Goal: Task Accomplishment & Management: Manage account settings

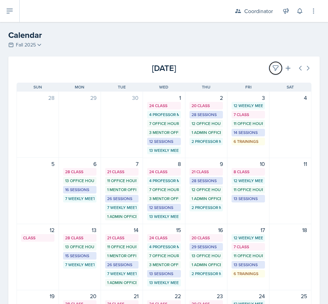
drag, startPoint x: 274, startPoint y: 64, endPoint x: 249, endPoint y: 70, distance: 25.1
click at [274, 64] on button at bounding box center [275, 68] width 12 height 12
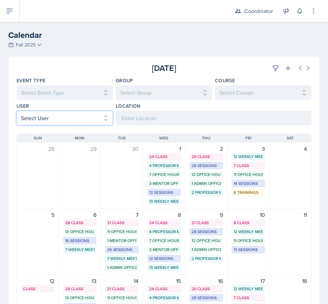
click at [42, 116] on select "Select User All [PERSON_NAME] [PERSON_NAME] [PERSON_NAME] [PERSON_NAME] [PERSON…" at bounding box center [65, 118] width 96 height 14
select select "534eb603-9bb9-48b2-8101-ad6bf05d70e0"
click at [17, 111] on select "Select User All [PERSON_NAME] [PERSON_NAME] [PERSON_NAME] [PERSON_NAME] [PERSON…" at bounding box center [65, 118] width 96 height 14
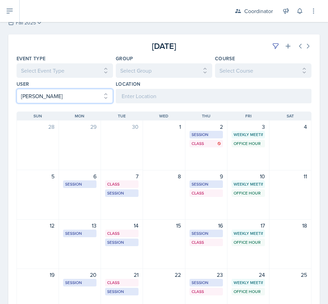
scroll to position [34, 0]
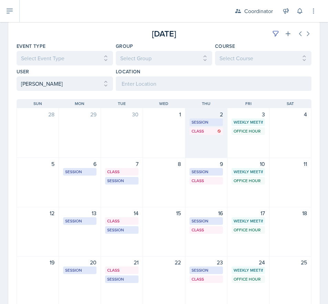
click at [207, 150] on div "2 Session OKT N326 8:30 AM - 9:30 AM Class OKT S105 9:40 AM - 11:00 AM" at bounding box center [206, 133] width 42 height 50
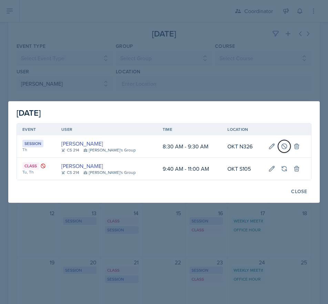
click at [278, 150] on button at bounding box center [284, 146] width 12 height 12
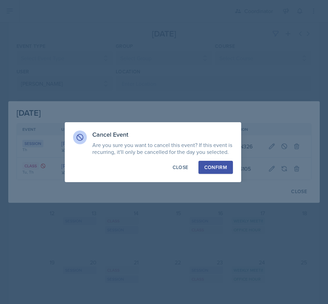
click at [219, 173] on button "Confirm" at bounding box center [215, 167] width 34 height 13
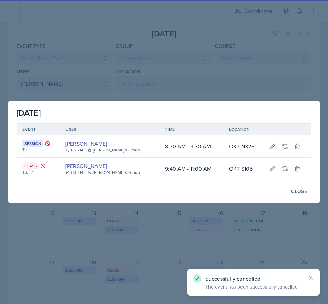
click at [139, 48] on div at bounding box center [164, 152] width 328 height 304
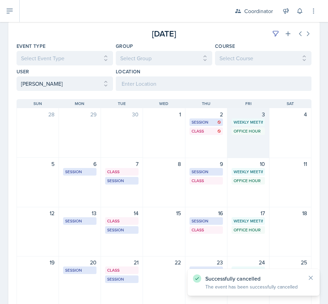
click at [234, 144] on div "3 Weekly Meeting SSC 9:30 AM - 10:30 AM Office Hour SSC 1:00 PM - 2:00 PM" at bounding box center [248, 133] width 42 height 50
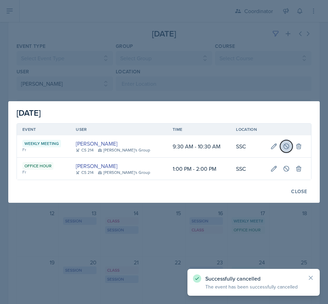
click at [280, 145] on button at bounding box center [286, 146] width 12 height 12
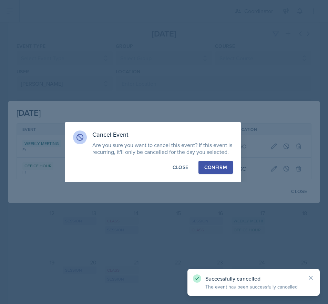
click at [208, 165] on div "Confirm" at bounding box center [215, 167] width 23 height 7
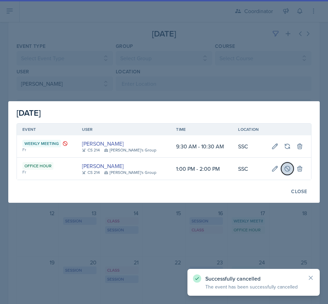
click at [284, 170] on icon at bounding box center [287, 168] width 7 height 7
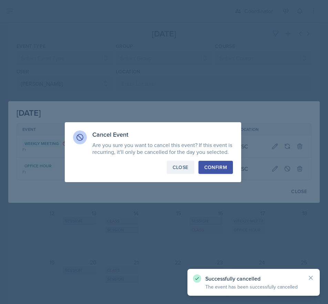
click at [175, 166] on div "Close" at bounding box center [181, 167] width 16 height 7
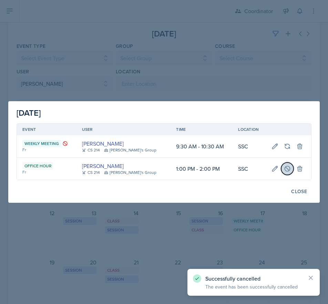
click at [286, 172] on icon at bounding box center [287, 168] width 7 height 7
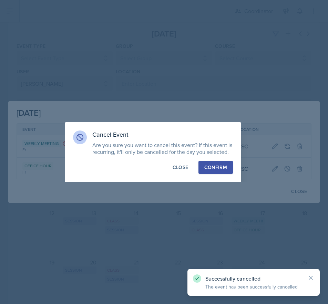
click at [200, 166] on button "Confirm" at bounding box center [215, 167] width 34 height 13
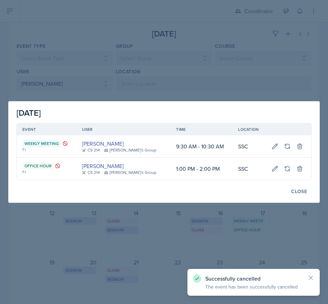
drag, startPoint x: 177, startPoint y: 80, endPoint x: 140, endPoint y: 81, distance: 36.9
click at [176, 80] on div at bounding box center [164, 152] width 328 height 304
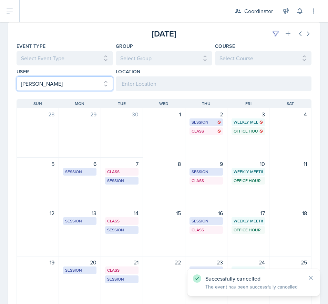
click at [88, 87] on select "Select User All [PERSON_NAME] [PERSON_NAME] [PERSON_NAME] [PERSON_NAME] [PERSON…" at bounding box center [65, 83] width 96 height 14
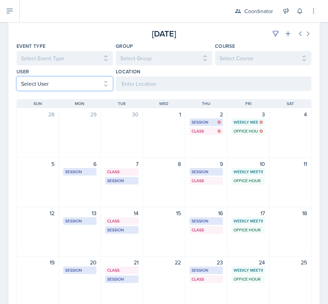
click at [17, 76] on select "Select User All [PERSON_NAME] [PERSON_NAME] [PERSON_NAME] [PERSON_NAME] [PERSON…" at bounding box center [65, 83] width 96 height 14
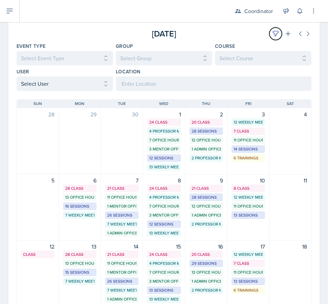
drag, startPoint x: 268, startPoint y: 35, endPoint x: 244, endPoint y: 37, distance: 23.5
click at [272, 35] on icon at bounding box center [275, 33] width 7 height 7
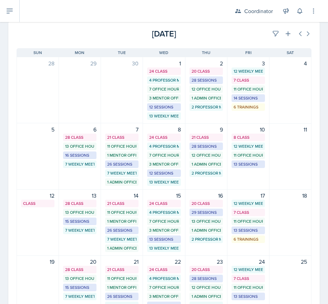
click at [242, 37] on div "[DATE]" at bounding box center [262, 34] width 98 height 12
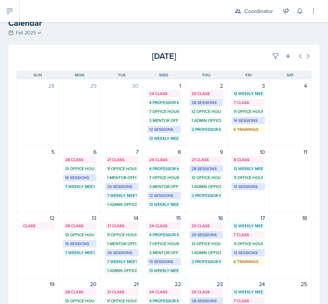
scroll to position [0, 0]
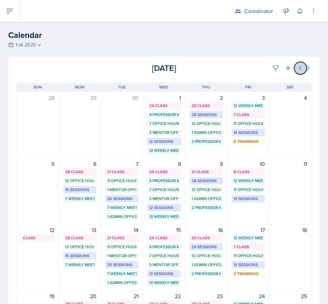
click at [294, 69] on button at bounding box center [300, 68] width 12 height 12
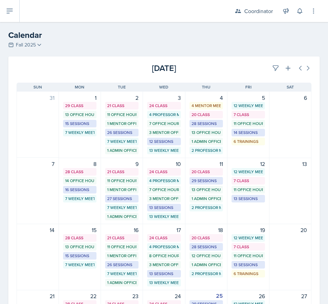
click at [267, 76] on div "[DATE] Sun [DATE] Mon [DATE] Tue [DATE] Wed [DATE] Thu [DATE] Fri [DATE] Sat 31…" at bounding box center [163, 252] width 311 height 357
click at [270, 64] on button at bounding box center [275, 68] width 12 height 12
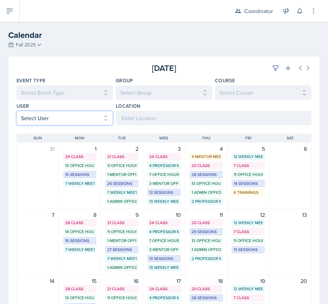
click at [29, 114] on select "Select User All [PERSON_NAME] [PERSON_NAME] [PERSON_NAME] [PERSON_NAME] [PERSON…" at bounding box center [65, 118] width 96 height 14
select select "26e8d093-afd1-41e5-90f3-96ad234e2d16"
click at [17, 111] on select "Select User All [PERSON_NAME] [PERSON_NAME] [PERSON_NAME] [PERSON_NAME] [PERSON…" at bounding box center [65, 118] width 96 height 14
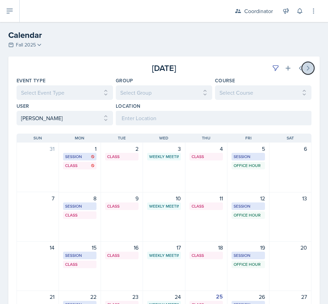
click at [304, 66] on icon at bounding box center [307, 68] width 7 height 7
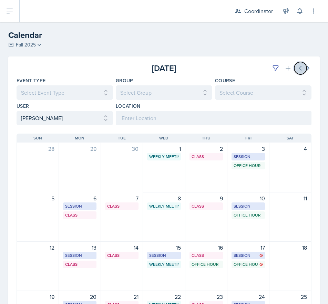
click at [297, 69] on icon at bounding box center [300, 68] width 7 height 7
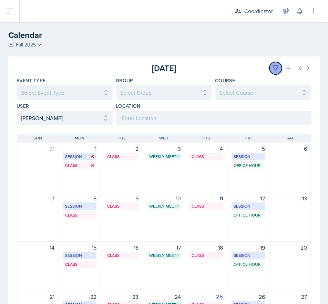
click at [272, 69] on icon at bounding box center [275, 68] width 7 height 7
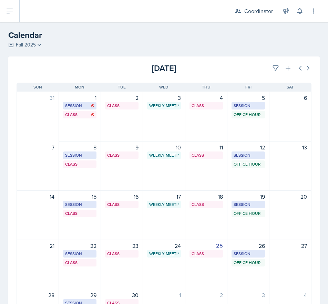
click at [234, 67] on div "[DATE]" at bounding box center [262, 68] width 98 height 12
click at [275, 65] on button at bounding box center [275, 68] width 12 height 12
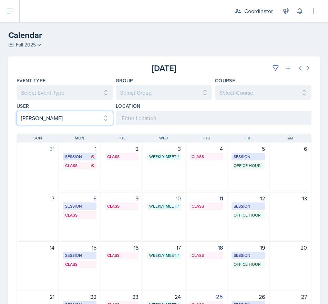
click at [43, 120] on select "Select User All [PERSON_NAME] [PERSON_NAME] [PERSON_NAME] [PERSON_NAME] [PERSON…" at bounding box center [65, 118] width 96 height 14
select select
click at [17, 111] on select "Select User All [PERSON_NAME] [PERSON_NAME] [PERSON_NAME] [PERSON_NAME] [PERSON…" at bounding box center [65, 118] width 96 height 14
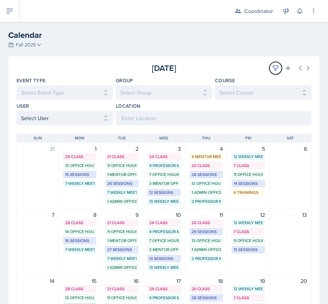
click at [272, 66] on icon at bounding box center [275, 68] width 7 height 7
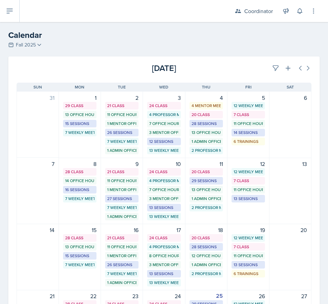
click at [254, 70] on div "[DATE]" at bounding box center [262, 68] width 98 height 12
